Goal: Task Accomplishment & Management: Manage account settings

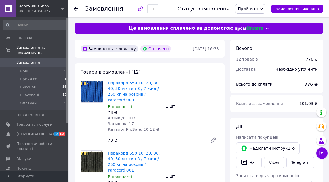
scroll to position [242, 0]
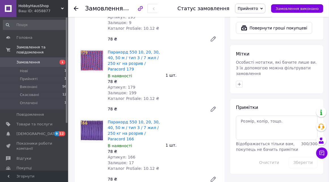
scroll to position [242, 0]
click at [41, 67] on li "Нові 1" at bounding box center [35, 71] width 70 height 8
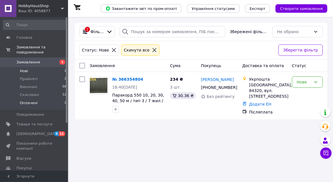
click at [42, 100] on li "Оплачені 1" at bounding box center [35, 104] width 70 height 11
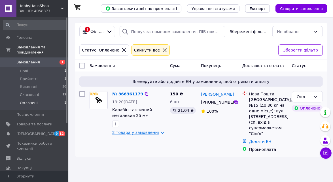
click at [155, 133] on link "2 товара у замовленні" at bounding box center [135, 132] width 47 height 5
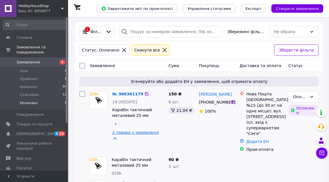
scroll to position [28, 0]
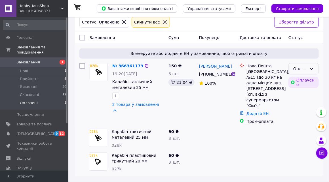
click at [299, 72] on div "Оплачено" at bounding box center [300, 69] width 14 height 6
click at [298, 79] on li "Прийнято" at bounding box center [304, 81] width 30 height 10
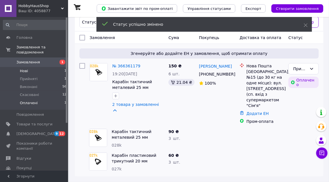
click at [44, 68] on li "Нові 1" at bounding box center [35, 71] width 70 height 8
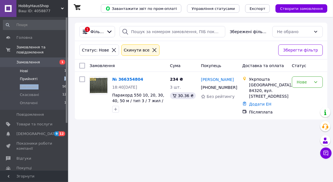
drag, startPoint x: 55, startPoint y: 78, endPoint x: 55, endPoint y: 71, distance: 6.8
click at [55, 71] on ul "Нові 1 Прийняті 1 Виконані 56 Скасовані 12 Оплачені 1" at bounding box center [35, 88] width 70 height 43
click at [55, 75] on li "Прийняті 1" at bounding box center [35, 79] width 70 height 8
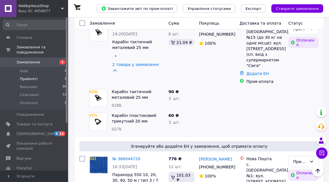
scroll to position [97, 0]
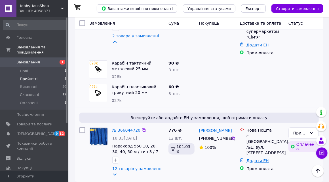
click at [253, 159] on link "Додати ЕН" at bounding box center [257, 161] width 22 height 5
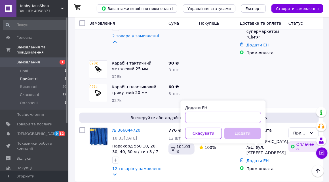
click at [227, 115] on input "Додати ЕН" at bounding box center [223, 117] width 76 height 11
paste input "59001474826916"
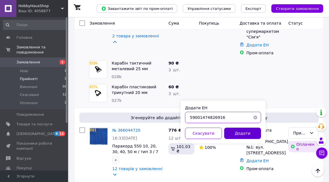
type input "59001474826916"
click at [240, 135] on button "Додати" at bounding box center [242, 133] width 37 height 11
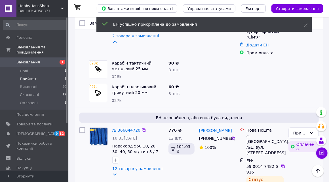
scroll to position [123, 0]
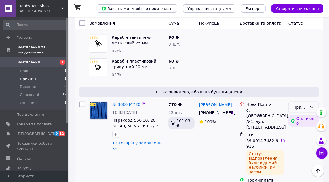
click at [294, 107] on div "Прийнято" at bounding box center [300, 107] width 14 height 6
click at [296, 122] on li "Виконано" at bounding box center [304, 120] width 30 height 10
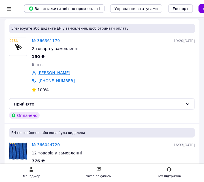
scroll to position [77, 0]
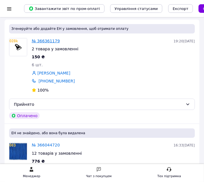
click at [48, 39] on link "№ 366361179" at bounding box center [46, 41] width 28 height 5
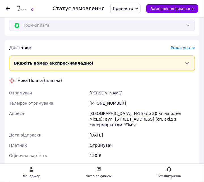
scroll to position [273, 0]
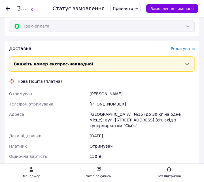
click at [95, 104] on div "[PHONE_NUMBER]" at bounding box center [143, 104] width 108 height 10
drag, startPoint x: 95, startPoint y: 104, endPoint x: 123, endPoint y: 104, distance: 28.4
click at [123, 104] on div "[PHONE_NUMBER]" at bounding box center [143, 104] width 108 height 10
copy div "380 73 444 98 23"
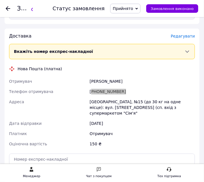
scroll to position [286, 0]
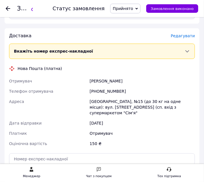
click at [104, 103] on div "[GEOGRAPHIC_DATA], №15 (до 30 кг на одне місце): вул. [STREET_ADDRESS] (сп. вхі…" at bounding box center [143, 107] width 108 height 22
drag, startPoint x: 104, startPoint y: 103, endPoint x: 121, endPoint y: 103, distance: 17.3
click at [121, 103] on div "[GEOGRAPHIC_DATA], №15 (до 30 кг на одне місце): вул. [STREET_ADDRESS] (сп. вхі…" at bounding box center [143, 107] width 108 height 22
copy div "[GEOGRAPHIC_DATA], №15"
click at [96, 83] on div "[PERSON_NAME]" at bounding box center [143, 81] width 108 height 10
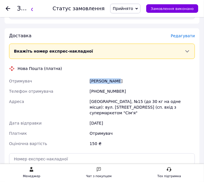
drag, startPoint x: 96, startPoint y: 83, endPoint x: 108, endPoint y: 83, distance: 11.9
click at [108, 83] on div "[PERSON_NAME]" at bounding box center [143, 81] width 108 height 10
copy div "[PERSON_NAME]"
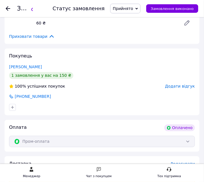
scroll to position [159, 0]
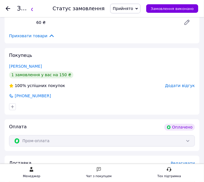
click at [4, 7] on div "Замовлення №366361179 Статус замовлення Прийнято Виконано Скасовано Оплачено За…" at bounding box center [102, 8] width 204 height 17
click at [5, 7] on div "Замовлення №366361179 Статус замовлення Прийнято Виконано Скасовано Оплачено За…" at bounding box center [102, 8] width 204 height 17
click at [9, 9] on icon at bounding box center [8, 8] width 5 height 5
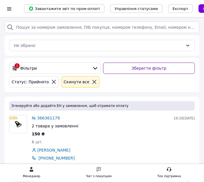
click at [8, 9] on div at bounding box center [9, 9] width 7 height 6
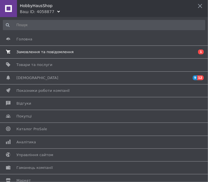
click at [30, 53] on span "Замовлення та повідомлення" at bounding box center [44, 51] width 57 height 5
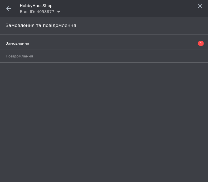
click at [25, 46] on link "Замовлення 1" at bounding box center [106, 44] width 200 height 10
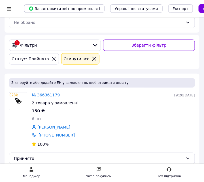
scroll to position [43, 0]
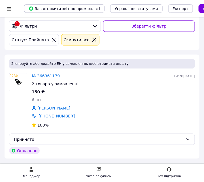
click at [92, 38] on icon at bounding box center [94, 40] width 4 height 4
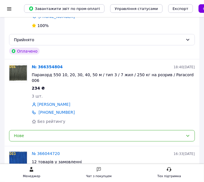
scroll to position [128, 0]
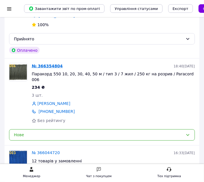
click at [47, 66] on link "№ 366354804" at bounding box center [47, 66] width 31 height 5
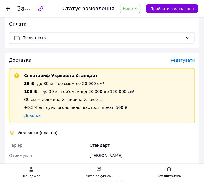
scroll to position [187, 0]
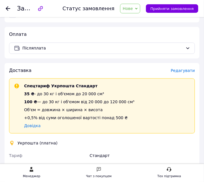
click at [193, 68] on span "Редагувати" at bounding box center [183, 70] width 24 height 5
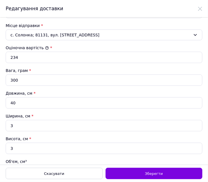
scroll to position [227, 0]
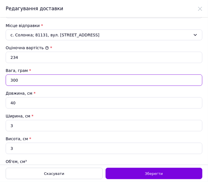
click at [37, 83] on input "300" at bounding box center [104, 79] width 197 height 11
type input "250"
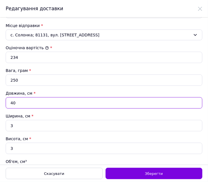
click at [25, 98] on input "40" at bounding box center [104, 102] width 197 height 11
type input "4"
type input "36"
type input "3"
type input "27"
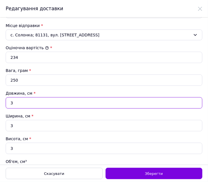
type input "30"
type input "270"
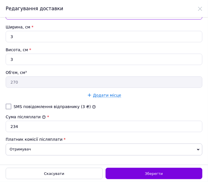
scroll to position [322, 0]
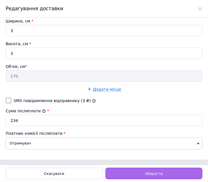
type input "30"
click at [114, 170] on div "Зберегти" at bounding box center [154, 172] width 97 height 11
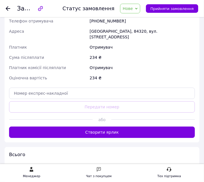
scroll to position [353, 0]
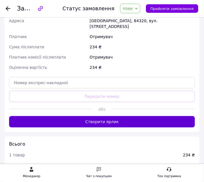
click at [94, 116] on button "Створити ярлик" at bounding box center [102, 121] width 186 height 11
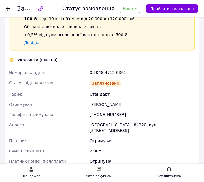
scroll to position [270, 0]
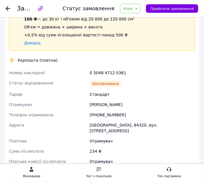
click at [107, 68] on div "0 5048 4712 0361" at bounding box center [143, 73] width 108 height 10
copy div "0 5048 4712 0361"
click at [107, 68] on div "0 5048 4712 0361" at bounding box center [143, 73] width 108 height 10
click at [100, 99] on div "[PERSON_NAME]" at bounding box center [143, 104] width 108 height 10
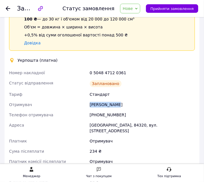
drag, startPoint x: 100, startPoint y: 98, endPoint x: 110, endPoint y: 100, distance: 10.0
click at [110, 100] on div "[PERSON_NAME]" at bounding box center [143, 104] width 108 height 10
copy div "[PERSON_NAME]"
click at [95, 109] on div "[PHONE_NUMBER]" at bounding box center [143, 114] width 108 height 10
drag, startPoint x: 95, startPoint y: 109, endPoint x: 151, endPoint y: 106, distance: 56.5
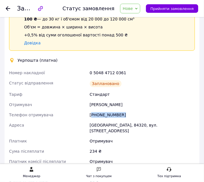
click at [151, 109] on div "[PHONE_NUMBER]" at bounding box center [143, 114] width 108 height 10
copy div "380 95 451 50 35"
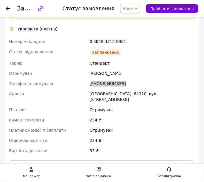
scroll to position [302, 0]
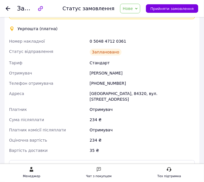
click at [104, 88] on div "[GEOGRAPHIC_DATA], 84320, вул. [STREET_ADDRESS]" at bounding box center [143, 96] width 108 height 16
drag, startPoint x: 104, startPoint y: 85, endPoint x: 115, endPoint y: 87, distance: 12.0
click at [115, 88] on div "[GEOGRAPHIC_DATA], 84320, вул. [STREET_ADDRESS]" at bounding box center [143, 96] width 108 height 16
copy div "[GEOGRAPHIC_DATA], 84320"
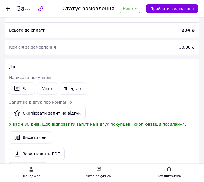
scroll to position [506, 0]
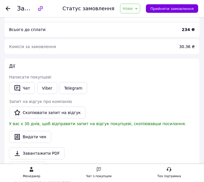
drag, startPoint x: 132, startPoint y: 14, endPoint x: 135, endPoint y: 9, distance: 5.9
click at [135, 9] on div "Статус замовлення Нове Прийнято Виконано Скасовано Оплачено Прийняти замовлення" at bounding box center [124, 8] width 147 height 17
click at [133, 9] on span "Нове" at bounding box center [128, 8] width 10 height 5
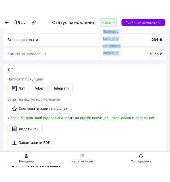
scroll to position [512, 0]
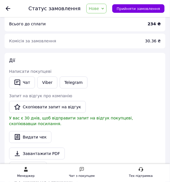
drag, startPoint x: 10, startPoint y: 16, endPoint x: 10, endPoint y: 5, distance: 10.5
click at [10, 5] on div at bounding box center [11, 8] width 11 height 17
click at [10, 6] on div at bounding box center [8, 9] width 5 height 6
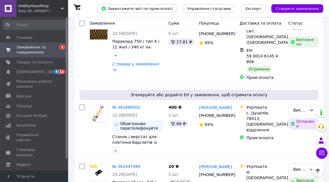
scroll to position [451, 0]
click at [114, 106] on link "№ 362889502" at bounding box center [126, 108] width 28 height 5
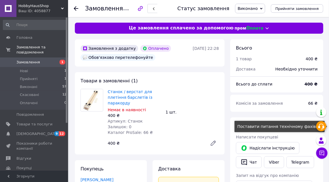
click at [322, 126] on icon at bounding box center [321, 126] width 7 height 7
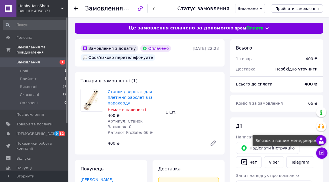
click at [322, 138] on use at bounding box center [321, 141] width 5 height 6
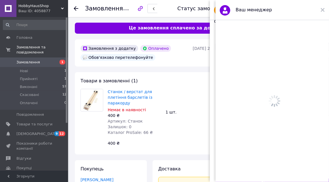
click at [321, 10] on div "Ваш менеджер" at bounding box center [272, 10] width 113 height 20
click at [322, 10] on icon at bounding box center [323, 10] width 4 height 4
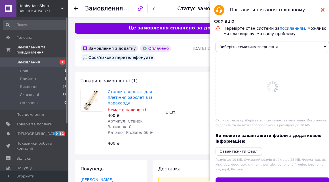
click at [323, 10] on use at bounding box center [323, 10] width 4 height 4
